Goal: Transaction & Acquisition: Obtain resource

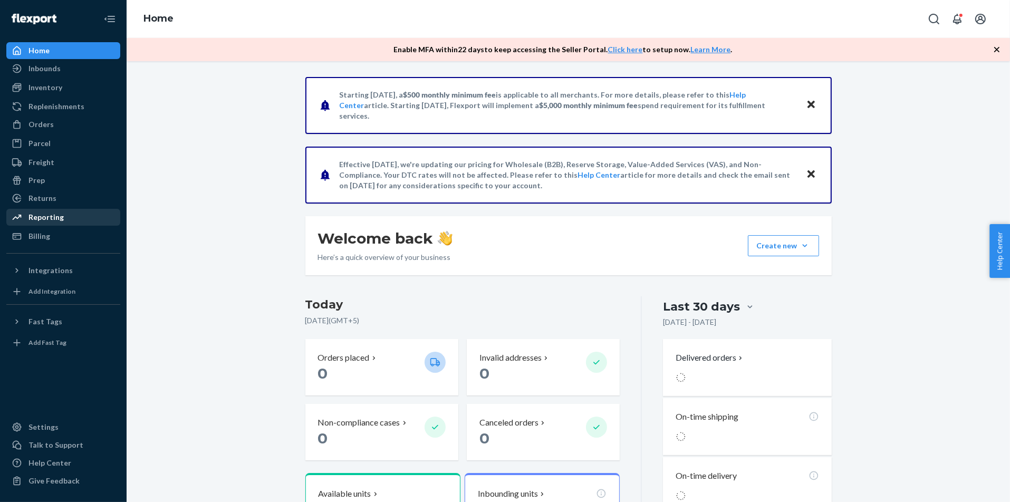
click at [68, 213] on div "Reporting" at bounding box center [63, 217] width 112 height 15
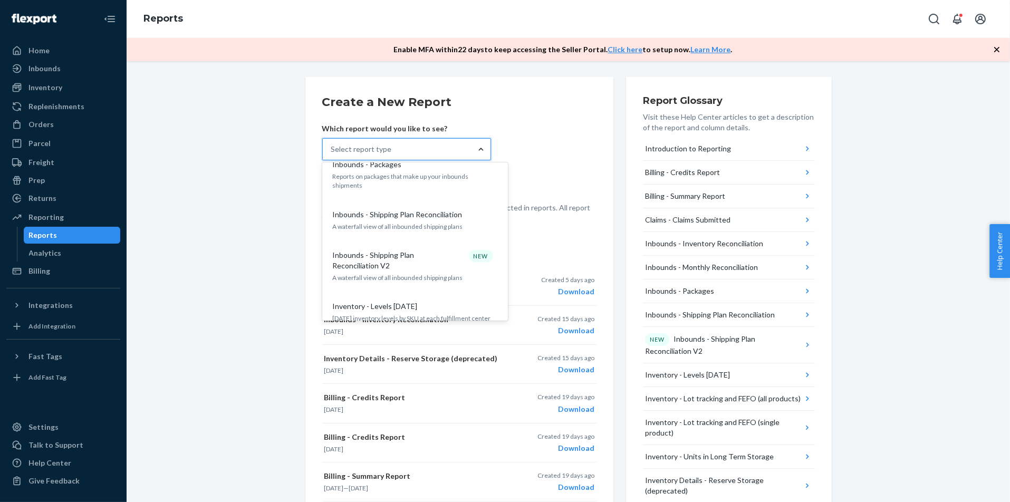
scroll to position [462, 0]
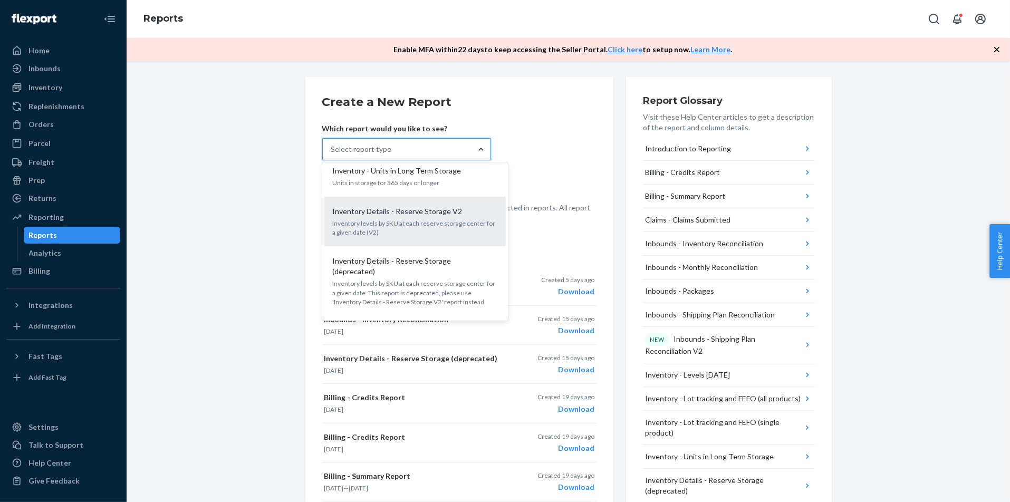
click at [456, 219] on p "Inventory levels by SKU at each reserve storage center for a given date (V2)" at bounding box center [415, 228] width 165 height 18
click at [332, 155] on input "option Inventory Details - Reserve Storage V2 focused, 12 of 27. 27 results ava…" at bounding box center [331, 149] width 1 height 11
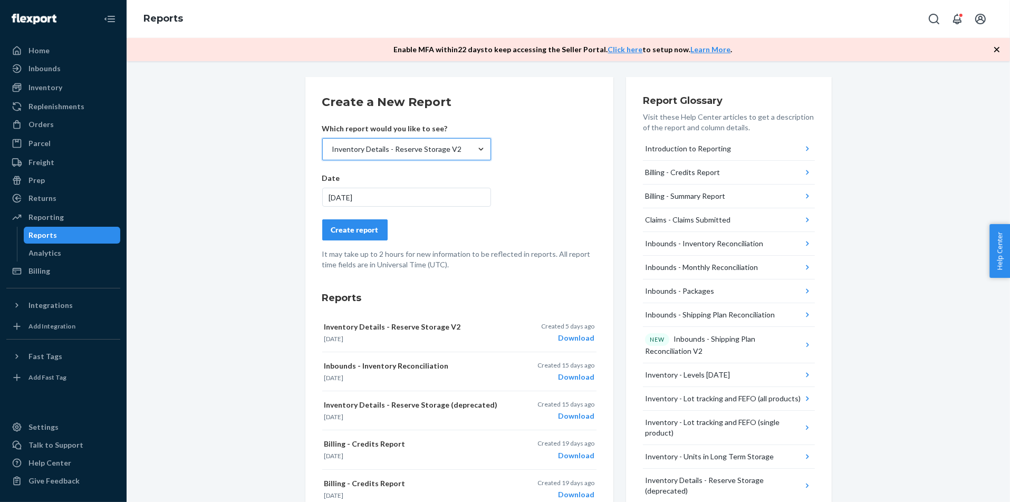
click at [356, 234] on div "Create report" at bounding box center [354, 230] width 47 height 11
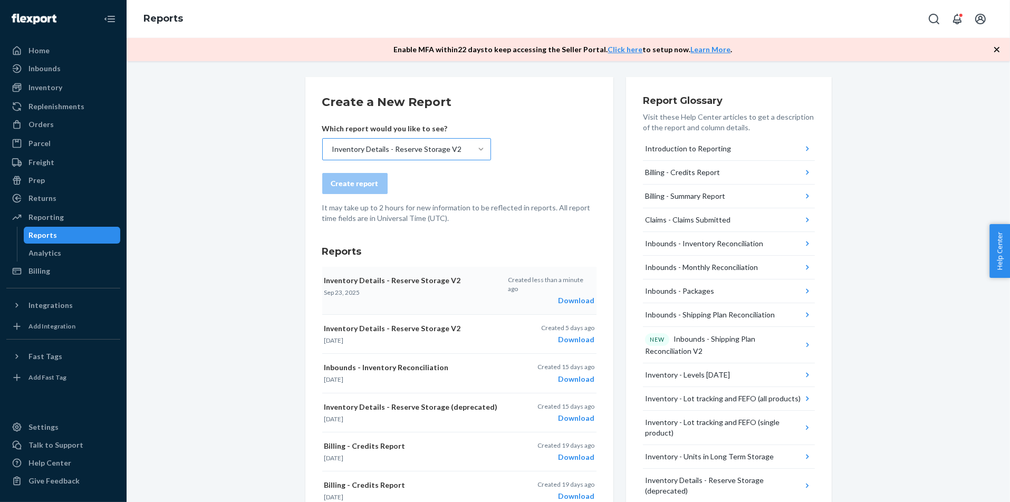
click at [578, 295] on div "Download" at bounding box center [551, 300] width 86 height 11
click at [76, 43] on link "Home" at bounding box center [63, 50] width 114 height 17
